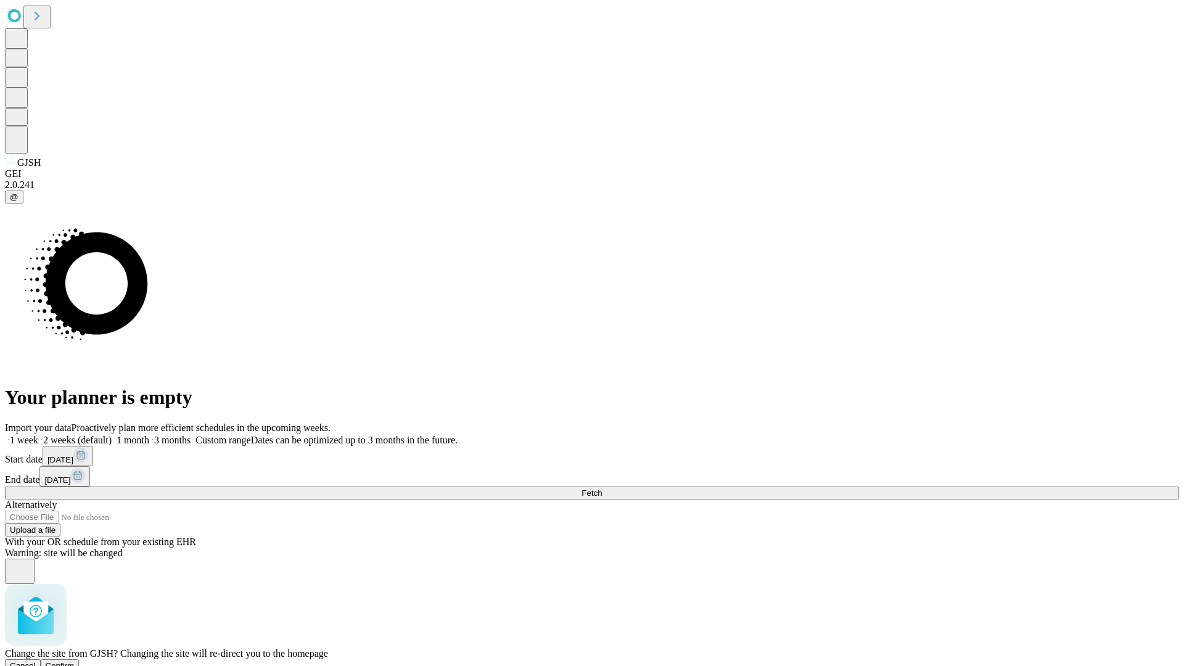
click at [75, 661] on span "Confirm" at bounding box center [60, 665] width 29 height 9
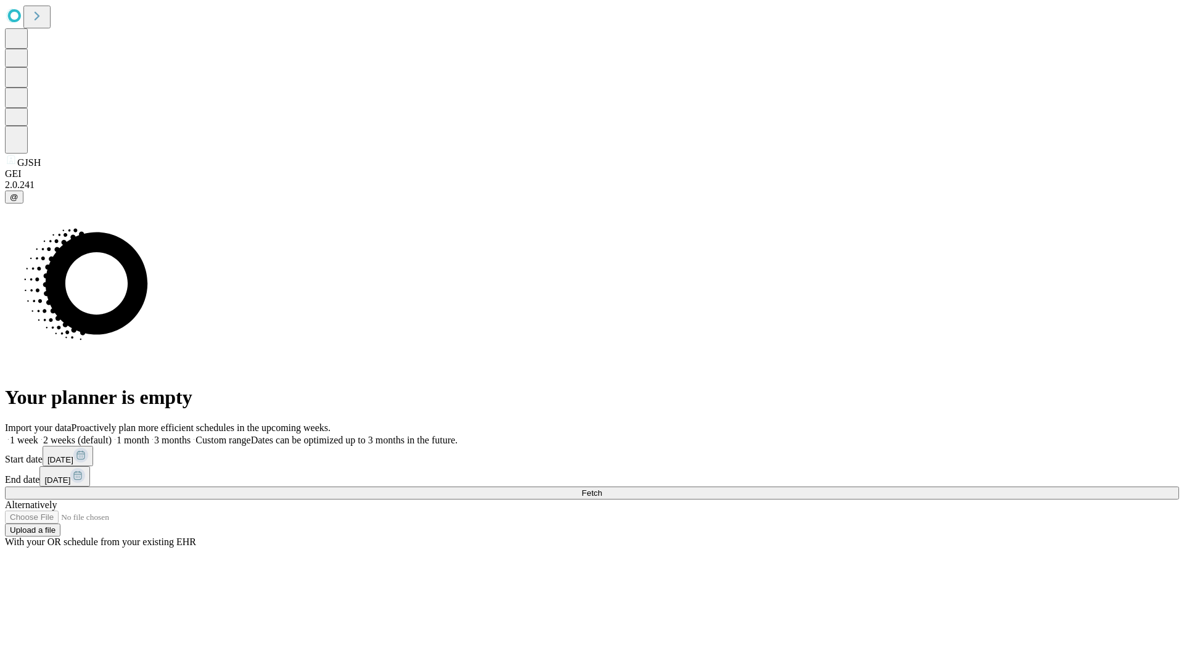
click at [38, 435] on label "1 week" at bounding box center [21, 440] width 33 height 10
click at [602, 488] on span "Fetch" at bounding box center [591, 492] width 20 height 9
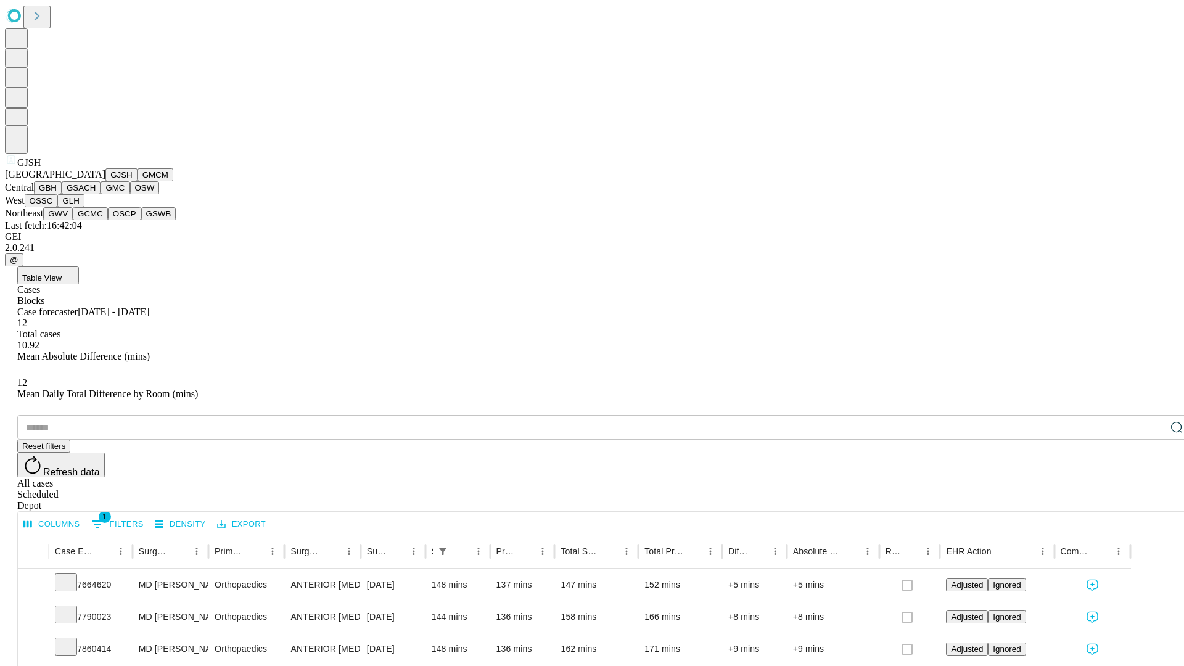
click at [137, 181] on button "GMCM" at bounding box center [155, 174] width 36 height 13
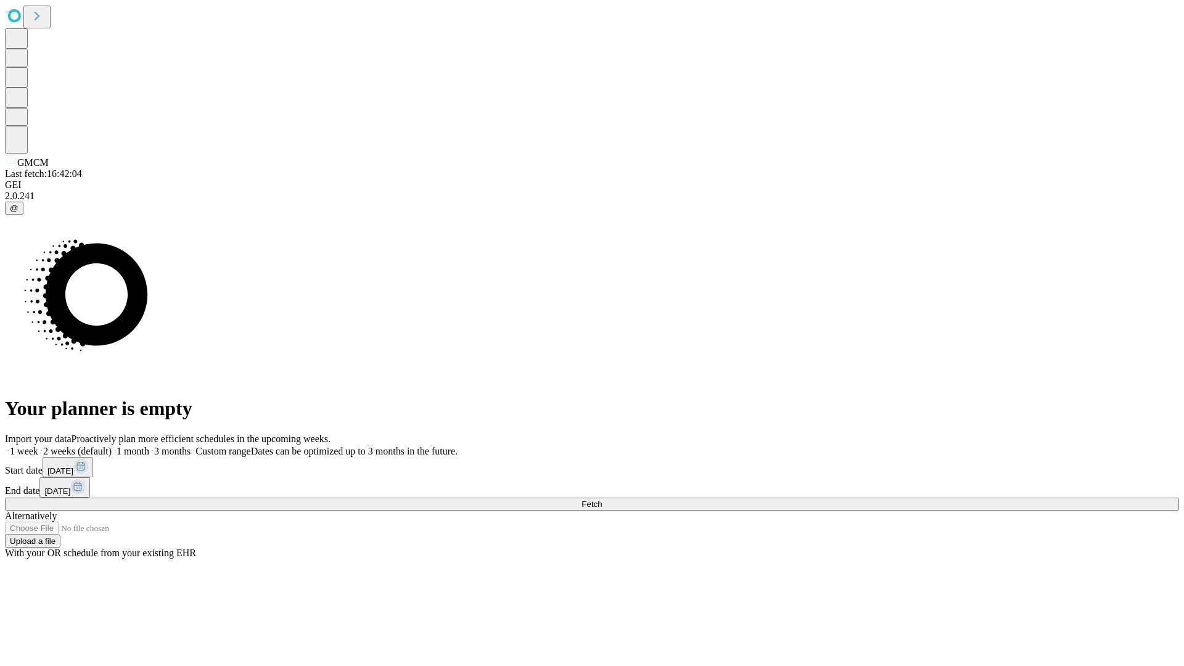
click at [38, 446] on label "1 week" at bounding box center [21, 451] width 33 height 10
click at [602, 499] on span "Fetch" at bounding box center [591, 503] width 20 height 9
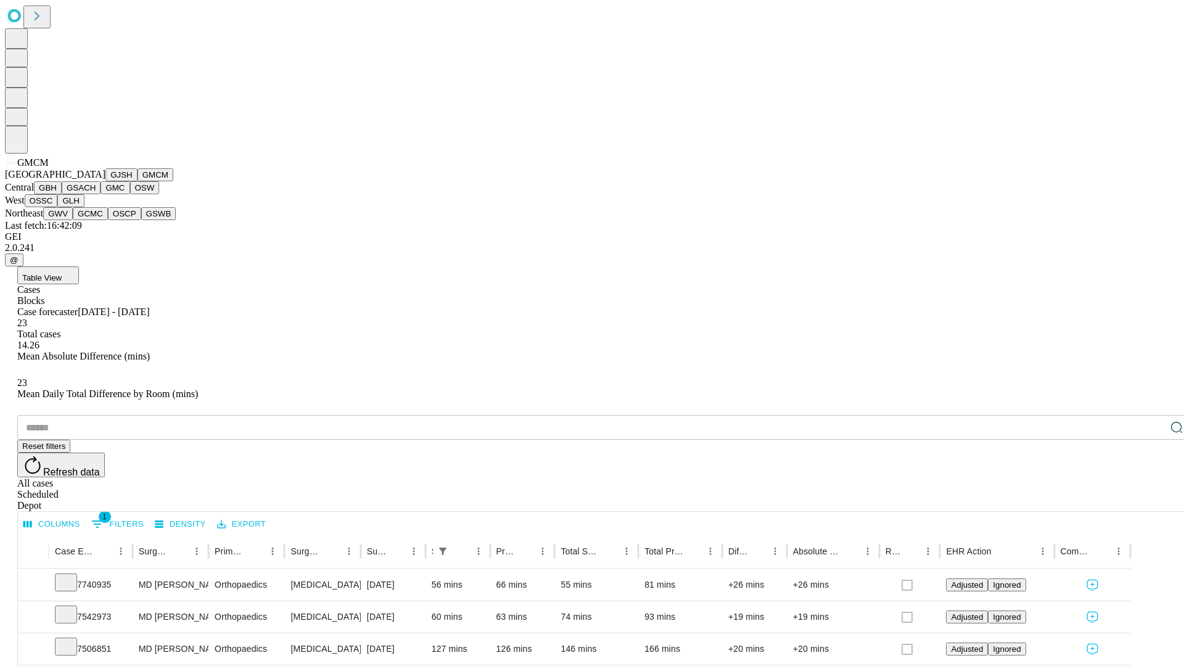
click at [62, 194] on button "GBH" at bounding box center [48, 187] width 28 height 13
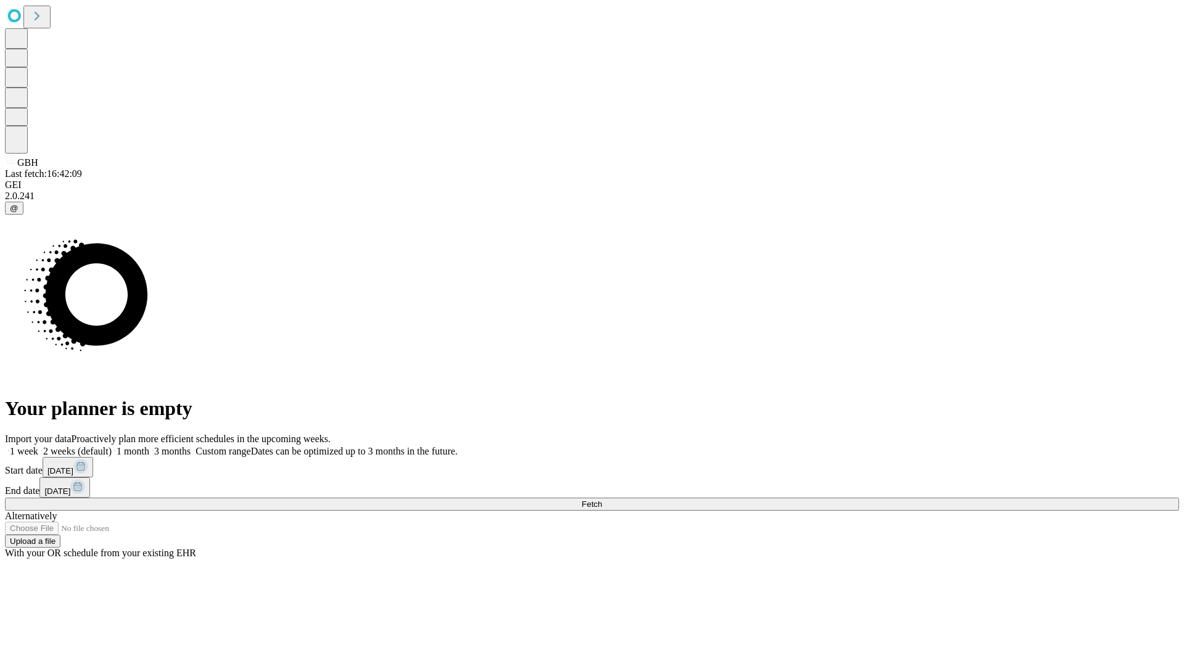
click at [38, 446] on label "1 week" at bounding box center [21, 451] width 33 height 10
click at [602, 499] on span "Fetch" at bounding box center [591, 503] width 20 height 9
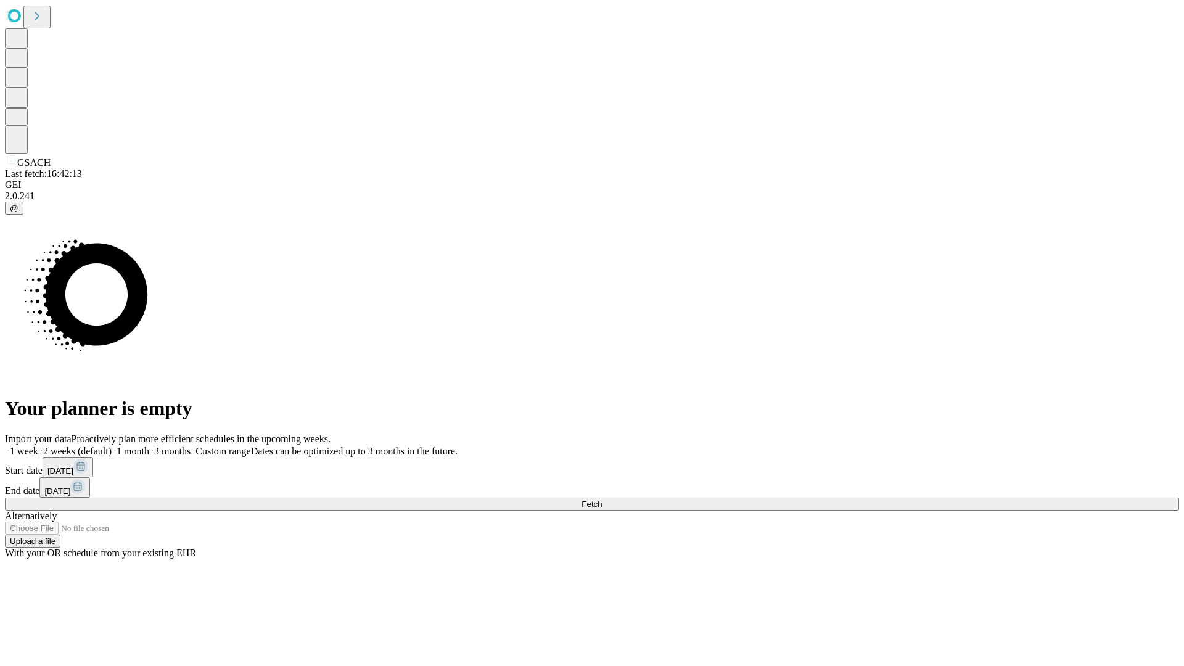
click at [602, 499] on span "Fetch" at bounding box center [591, 503] width 20 height 9
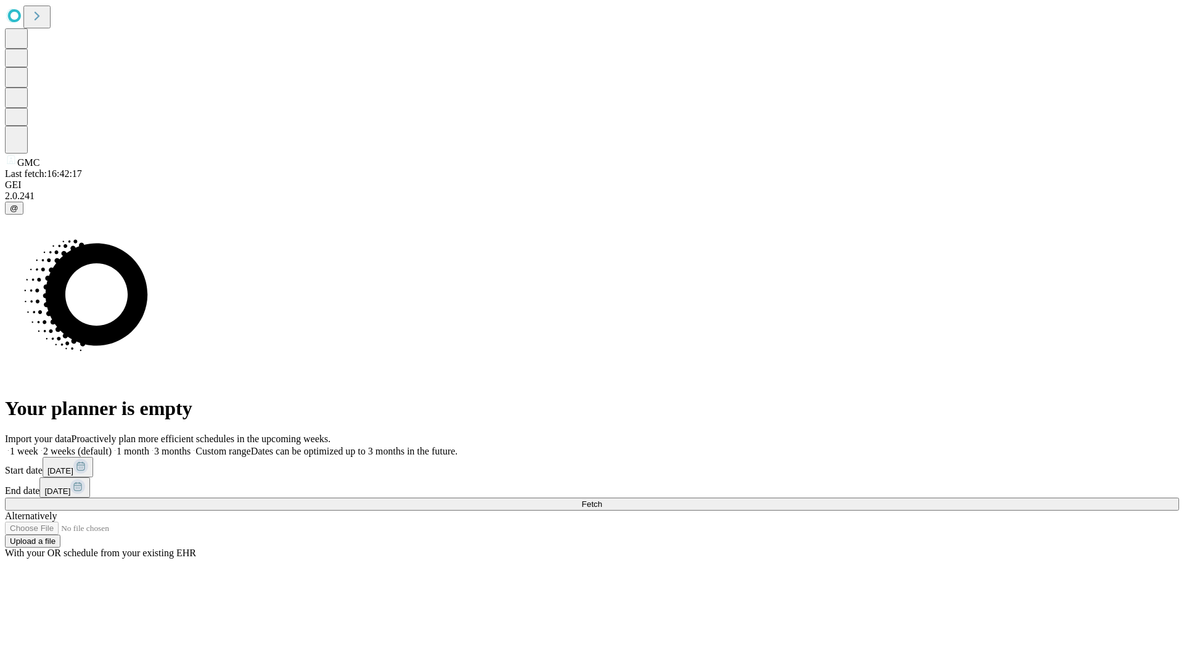
click at [38, 446] on label "1 week" at bounding box center [21, 451] width 33 height 10
click at [602, 499] on span "Fetch" at bounding box center [591, 503] width 20 height 9
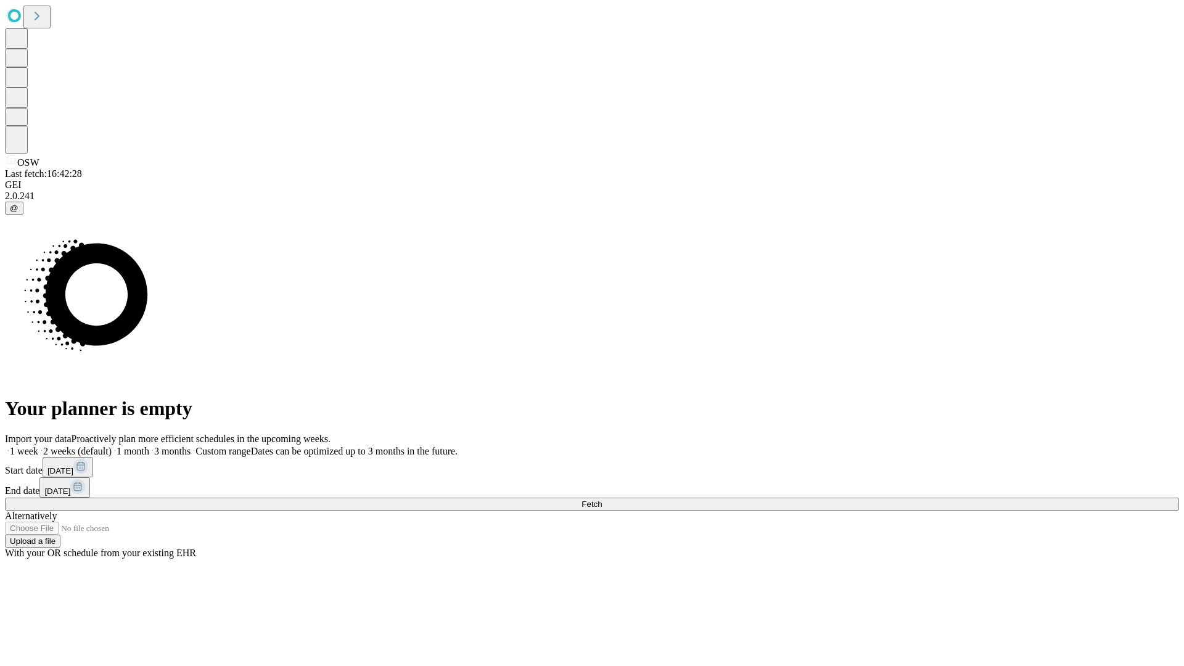
click at [38, 446] on label "1 week" at bounding box center [21, 451] width 33 height 10
click at [602, 499] on span "Fetch" at bounding box center [591, 503] width 20 height 9
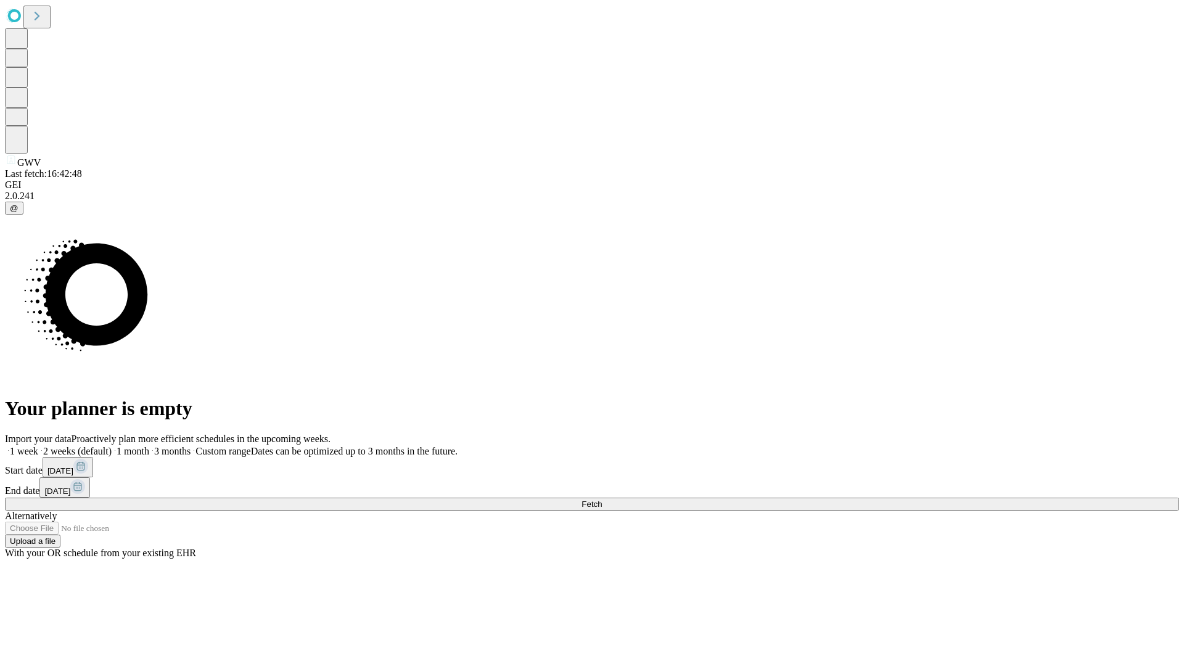
click at [602, 499] on span "Fetch" at bounding box center [591, 503] width 20 height 9
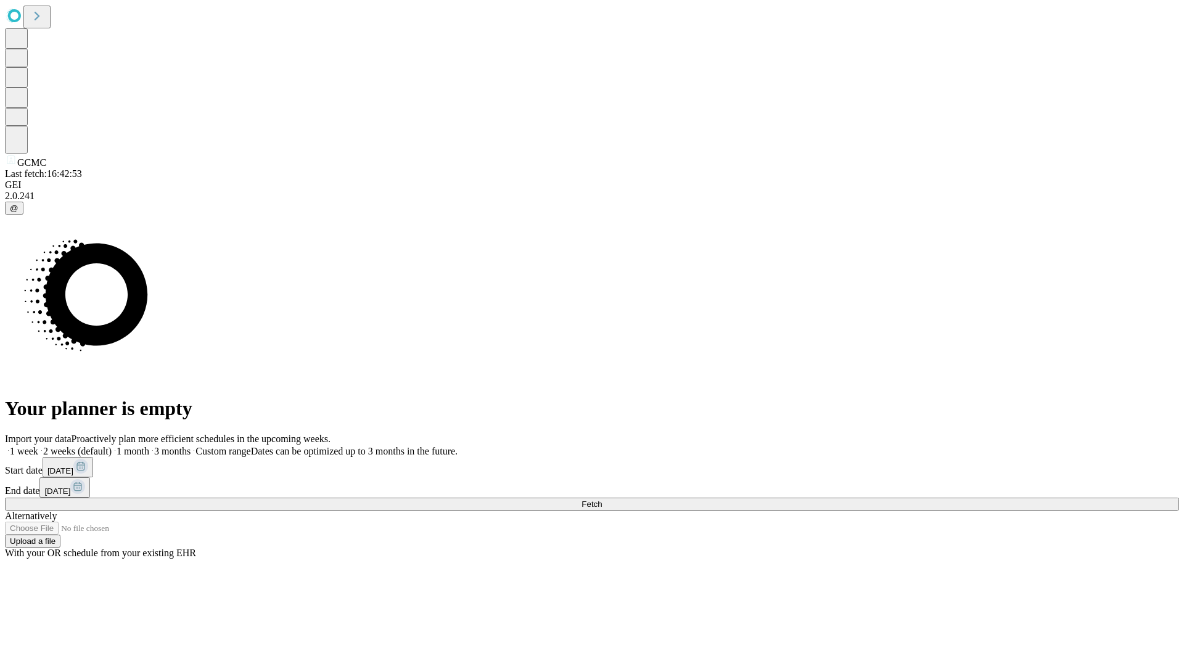
click at [602, 499] on span "Fetch" at bounding box center [591, 503] width 20 height 9
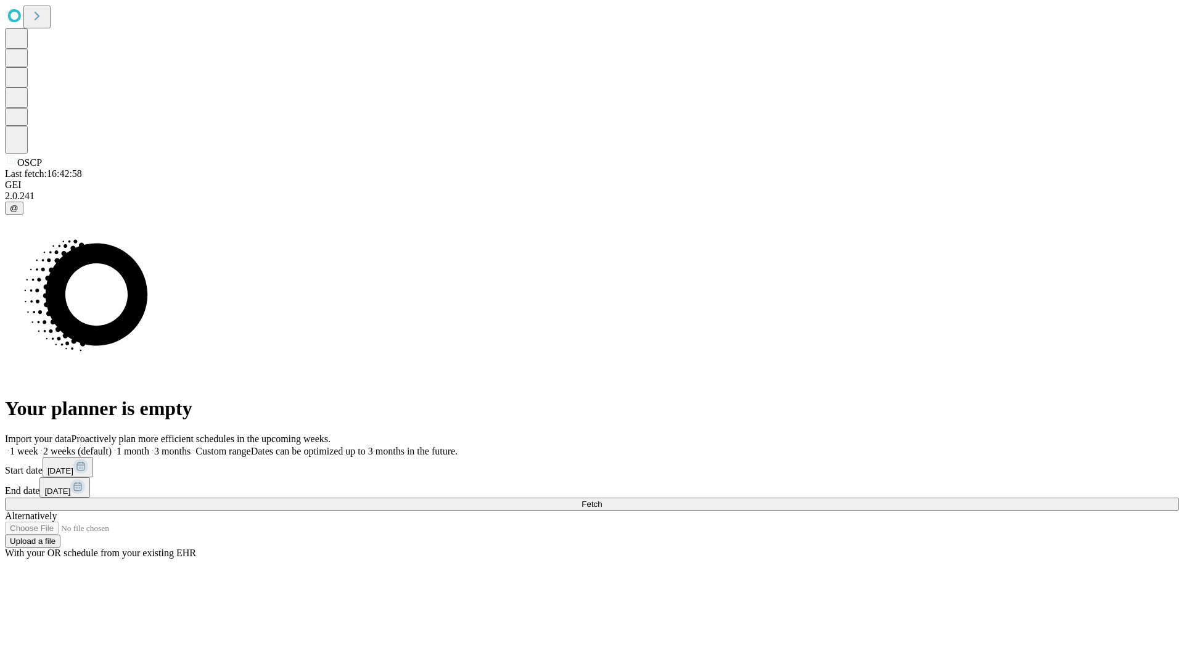
click at [38, 446] on label "1 week" at bounding box center [21, 451] width 33 height 10
click at [602, 499] on span "Fetch" at bounding box center [591, 503] width 20 height 9
